Goal: Task Accomplishment & Management: Use online tool/utility

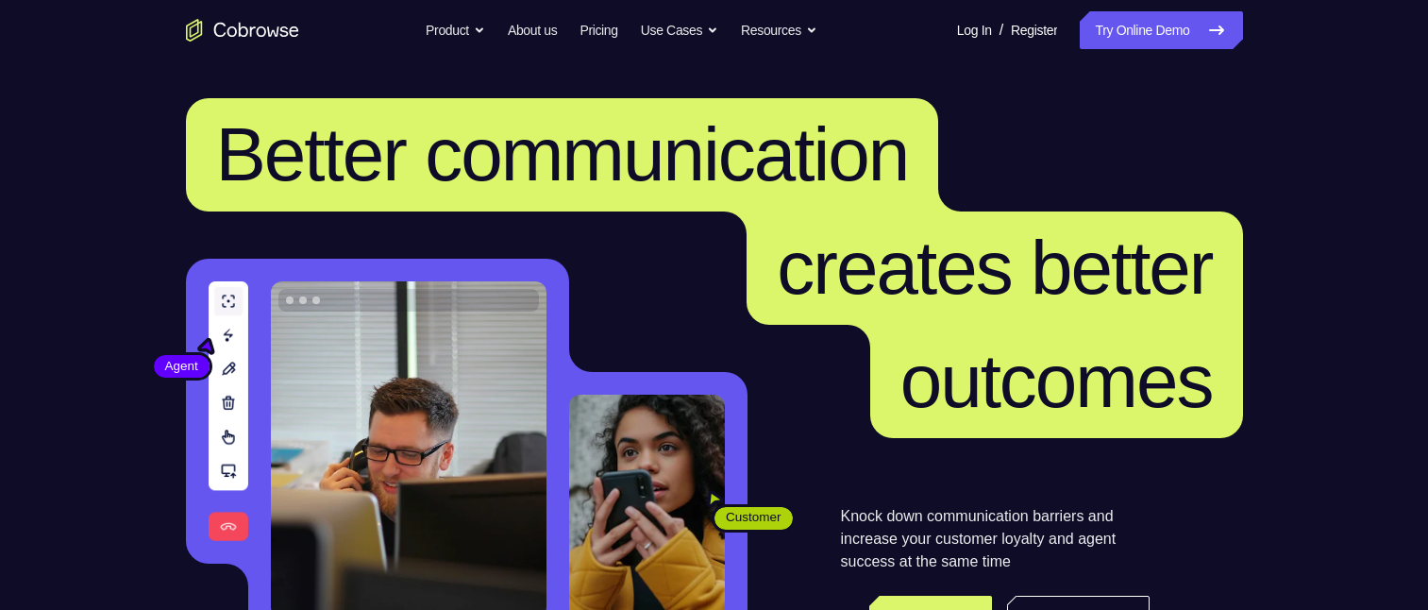
scroll to position [94, 0]
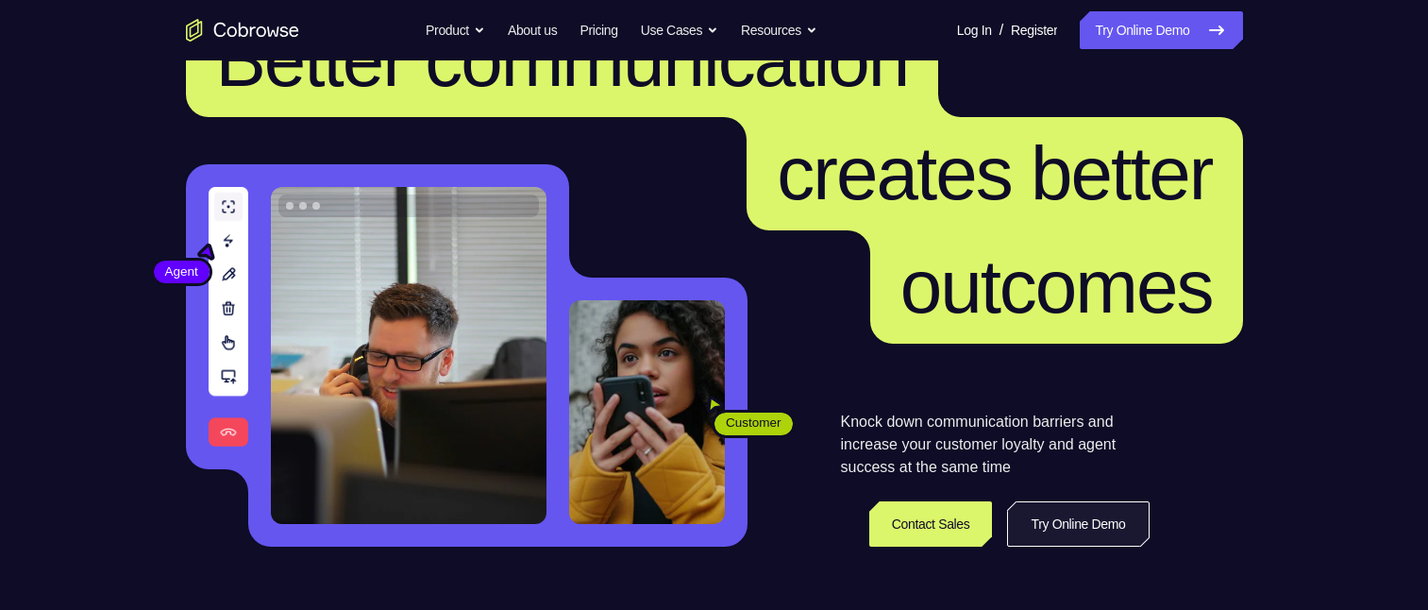
click at [1071, 521] on link "Try Online Demo" at bounding box center [1078, 523] width 142 height 45
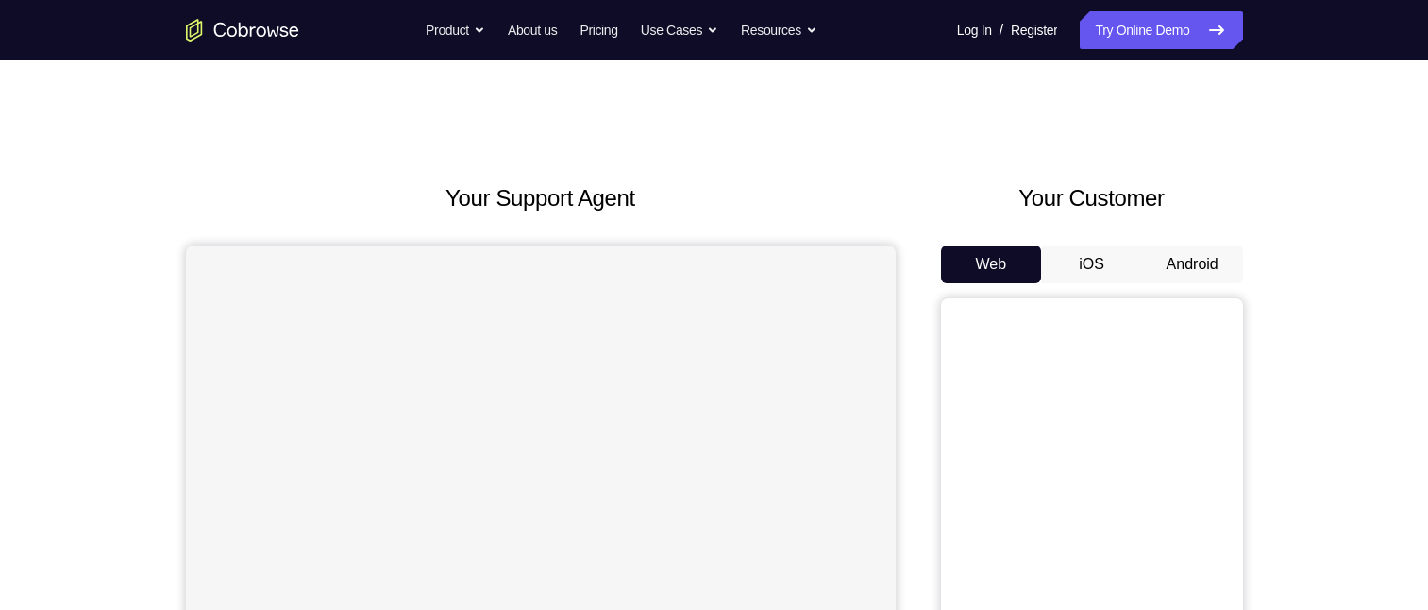
click at [1219, 267] on button "Android" at bounding box center [1192, 264] width 101 height 38
